Goal: Find specific page/section

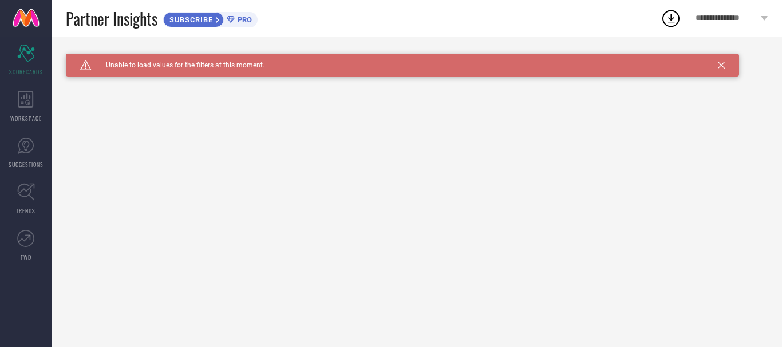
click at [718, 70] on div "Caution Created with Sketch. Unable to load values for the filters at this mome…" at bounding box center [402, 65] width 673 height 23
click at [720, 66] on icon at bounding box center [721, 65] width 7 height 7
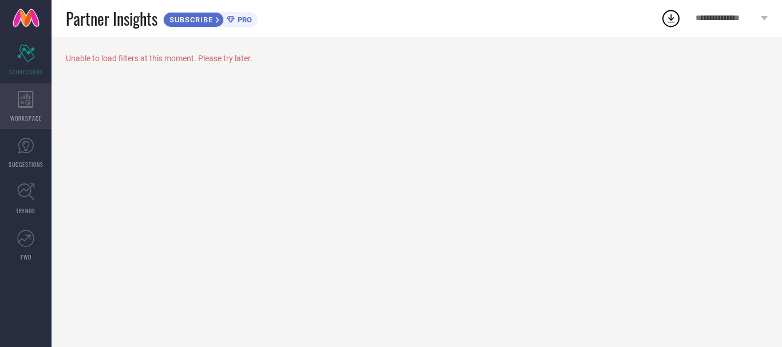
click at [27, 105] on icon at bounding box center [25, 99] width 15 height 17
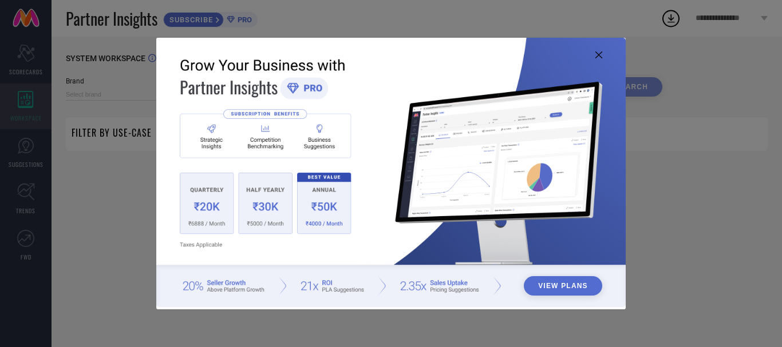
type input "1 STOP FASHION"
type input "All"
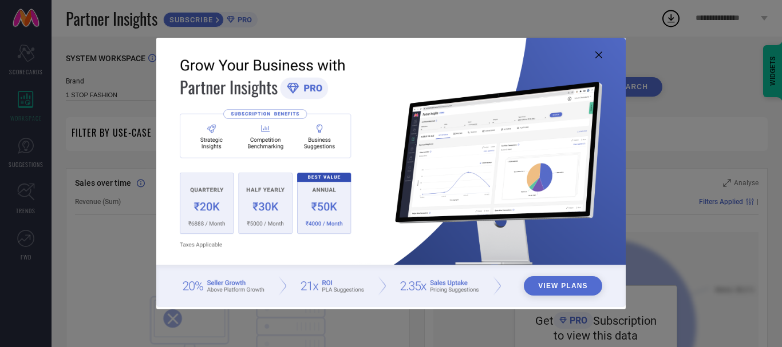
click at [598, 54] on icon at bounding box center [598, 55] width 7 height 7
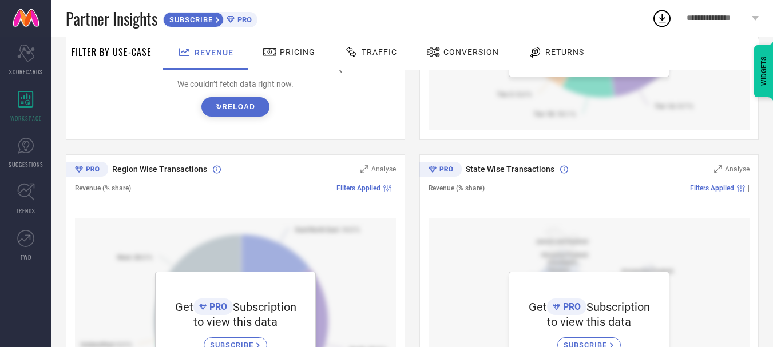
scroll to position [425, 0]
